Goal: Task Accomplishment & Management: Manage account settings

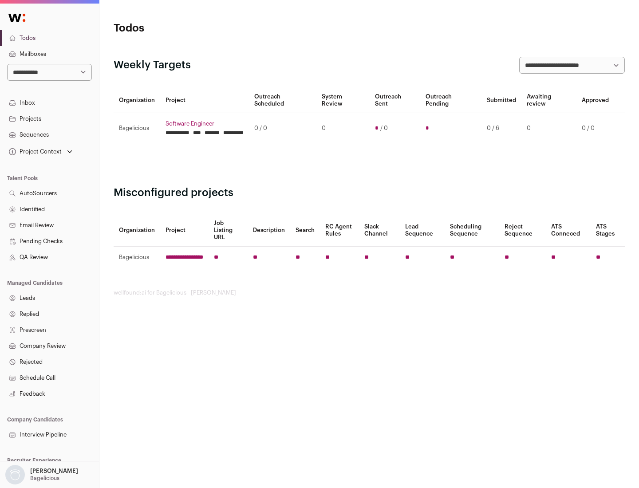
click at [49, 118] on link "Projects" at bounding box center [49, 119] width 99 height 16
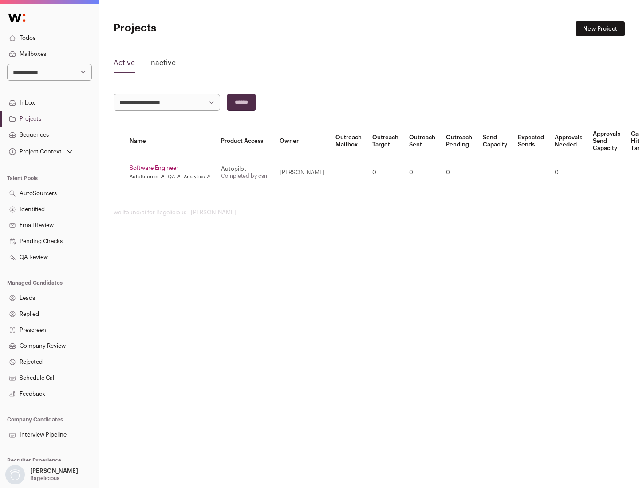
click at [173, 168] on link "Software Engineer" at bounding box center [170, 168] width 81 height 7
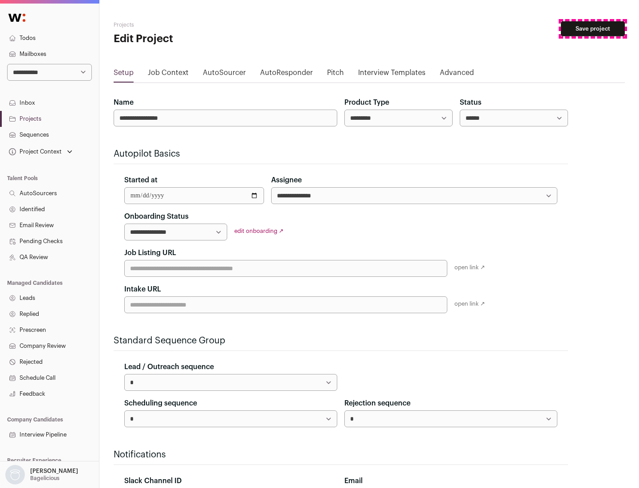
click at [593, 29] on button "Save project" at bounding box center [593, 28] width 64 height 15
